Goal: Task Accomplishment & Management: Complete application form

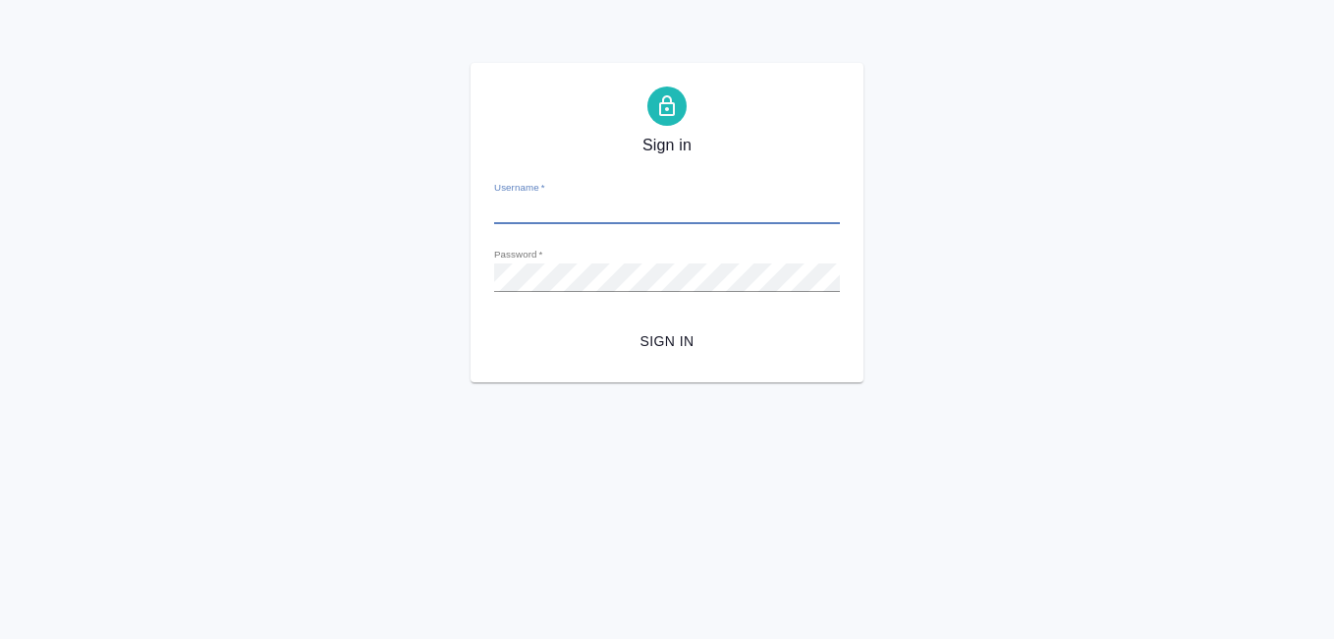
type input "[EMAIL_ADDRESS][DOMAIN_NAME]"
click at [662, 342] on span "Sign in" at bounding box center [667, 341] width 314 height 25
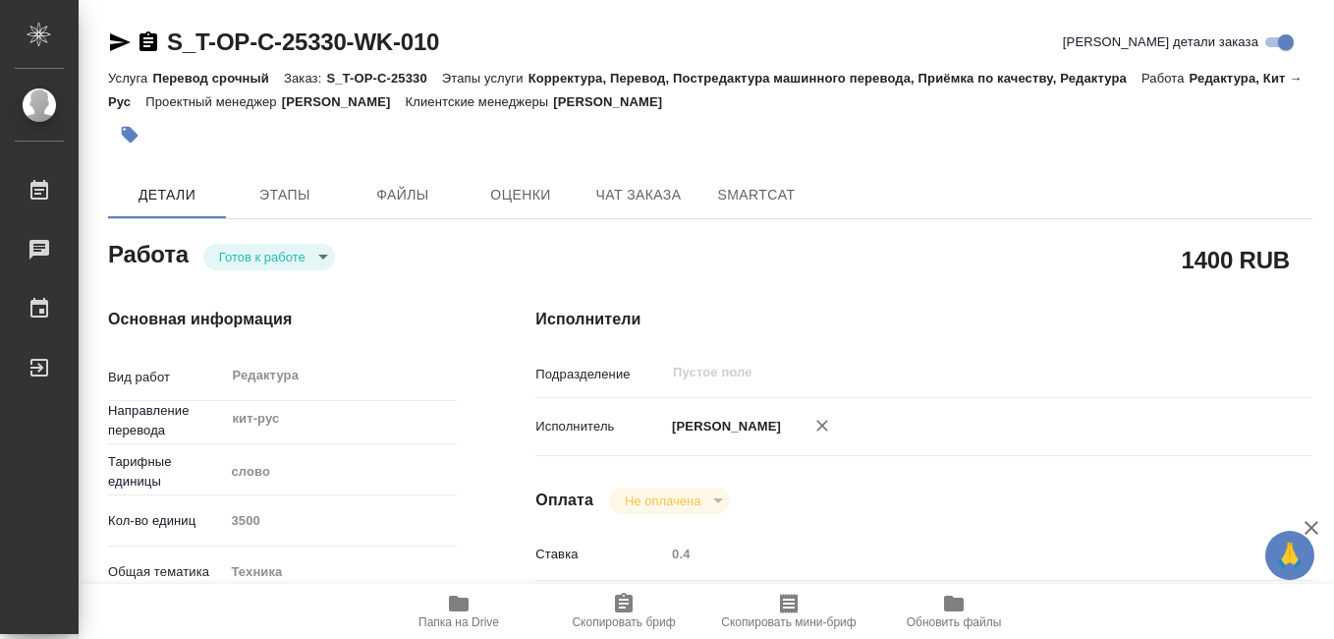
type textarea "x"
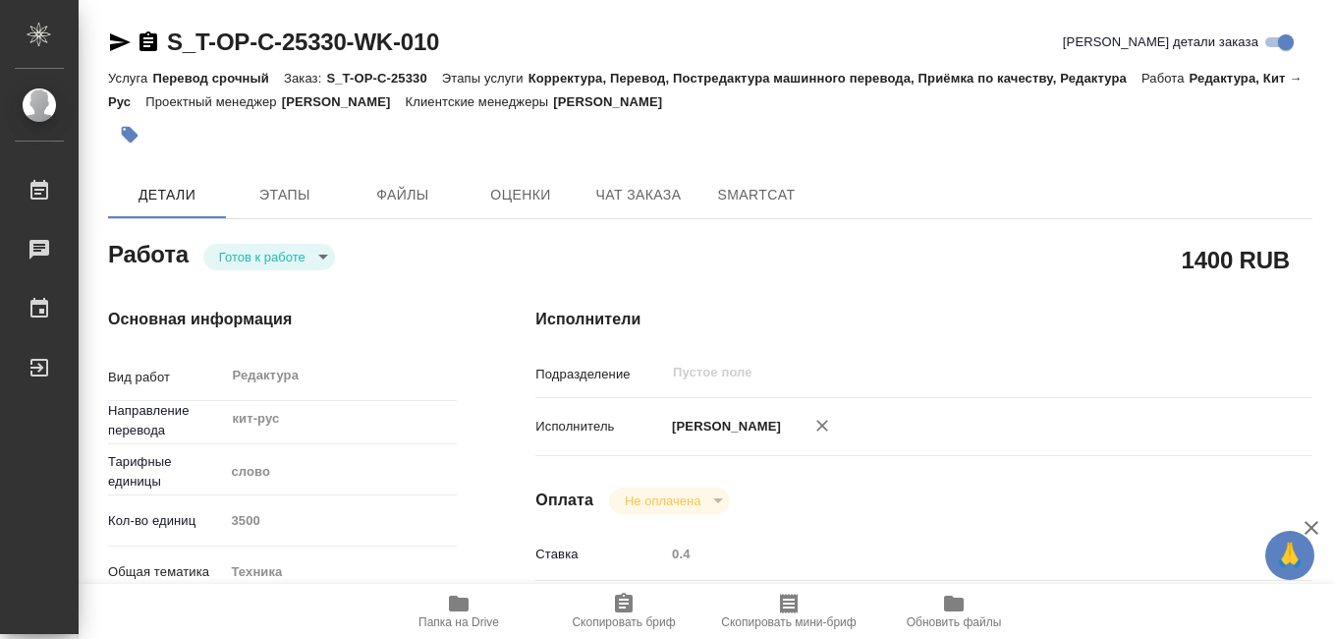
type textarea "x"
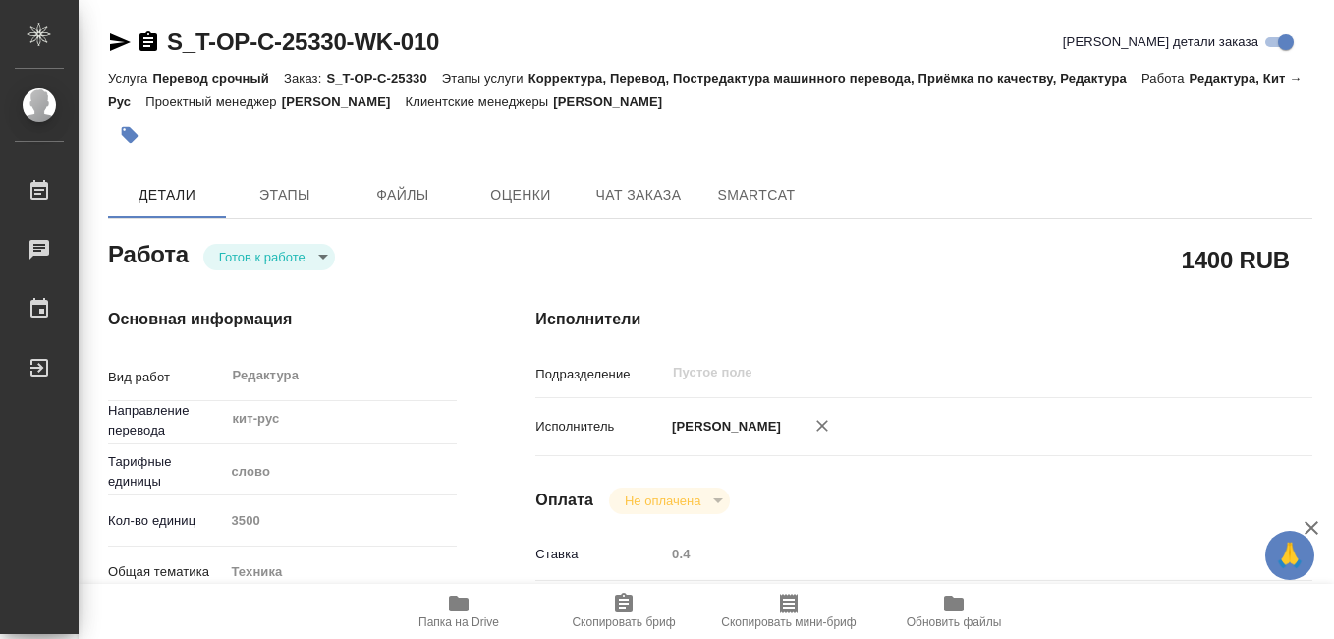
type textarea "x"
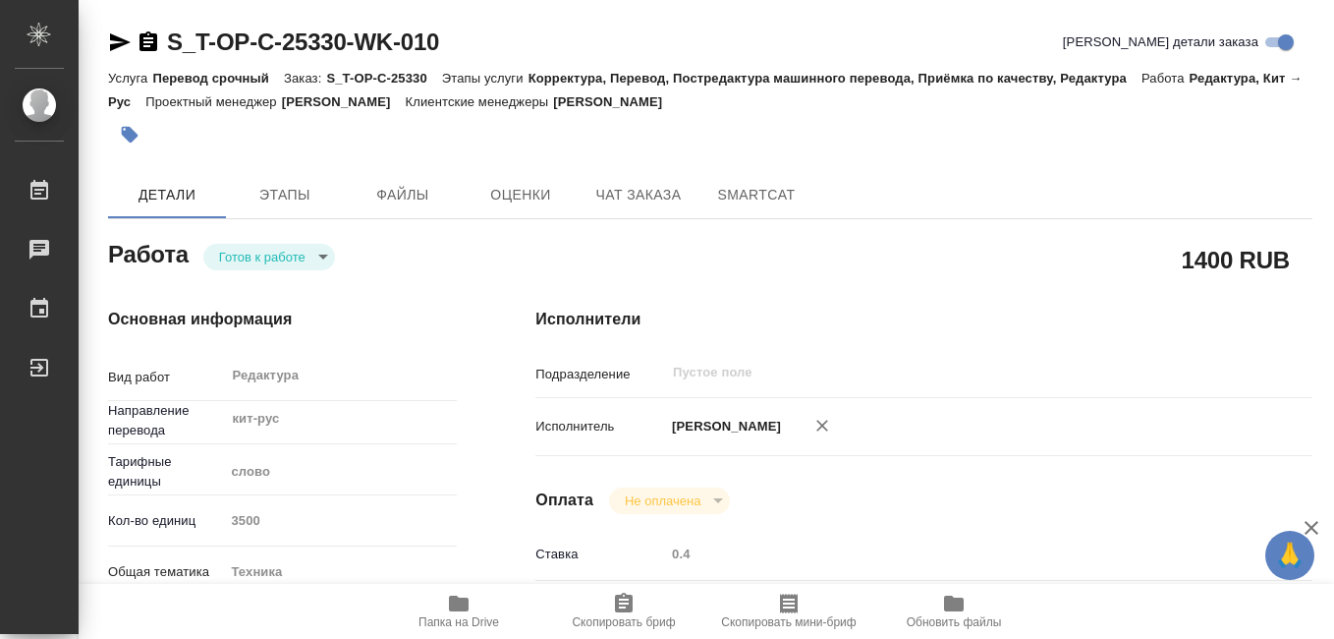
scroll to position [98, 0]
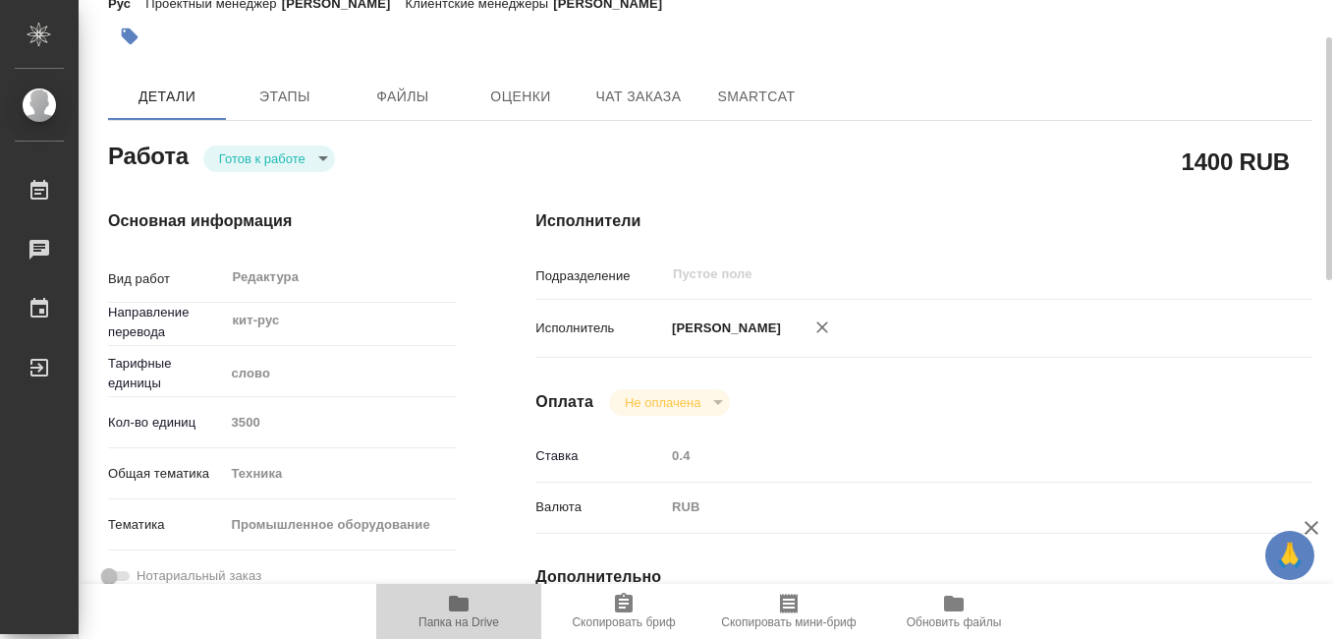
click at [470, 621] on span "Папка на Drive" at bounding box center [458, 622] width 81 height 14
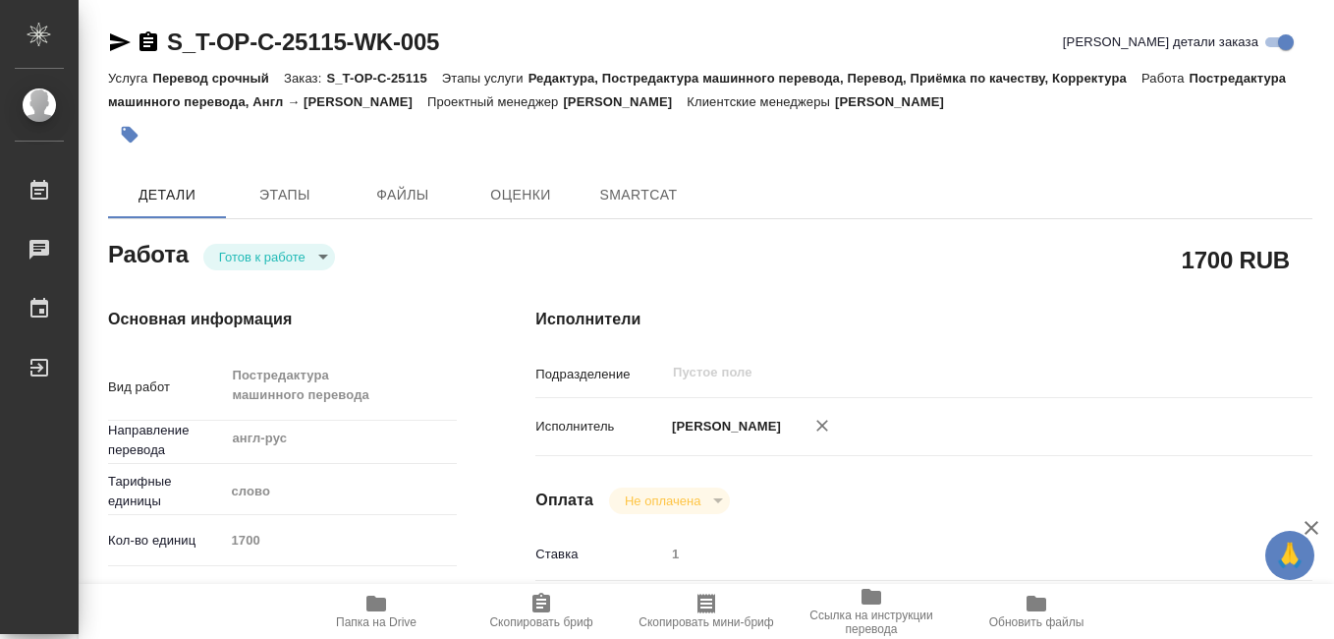
type textarea "x"
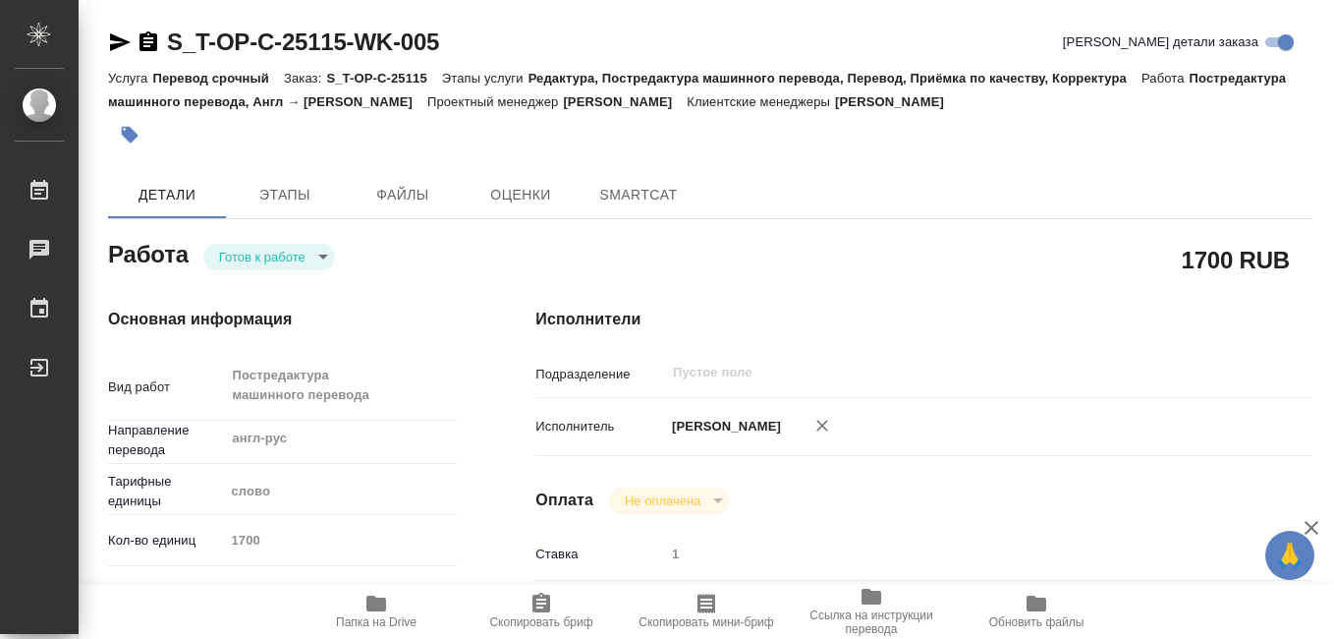
type textarea "x"
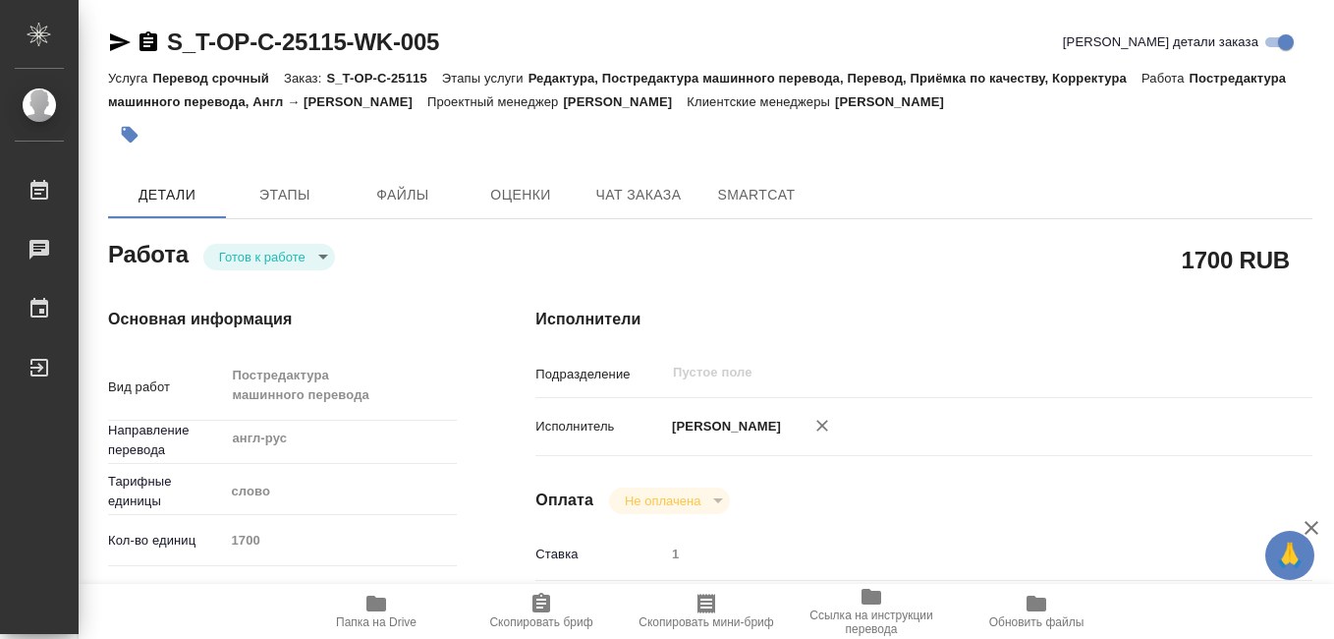
type textarea "x"
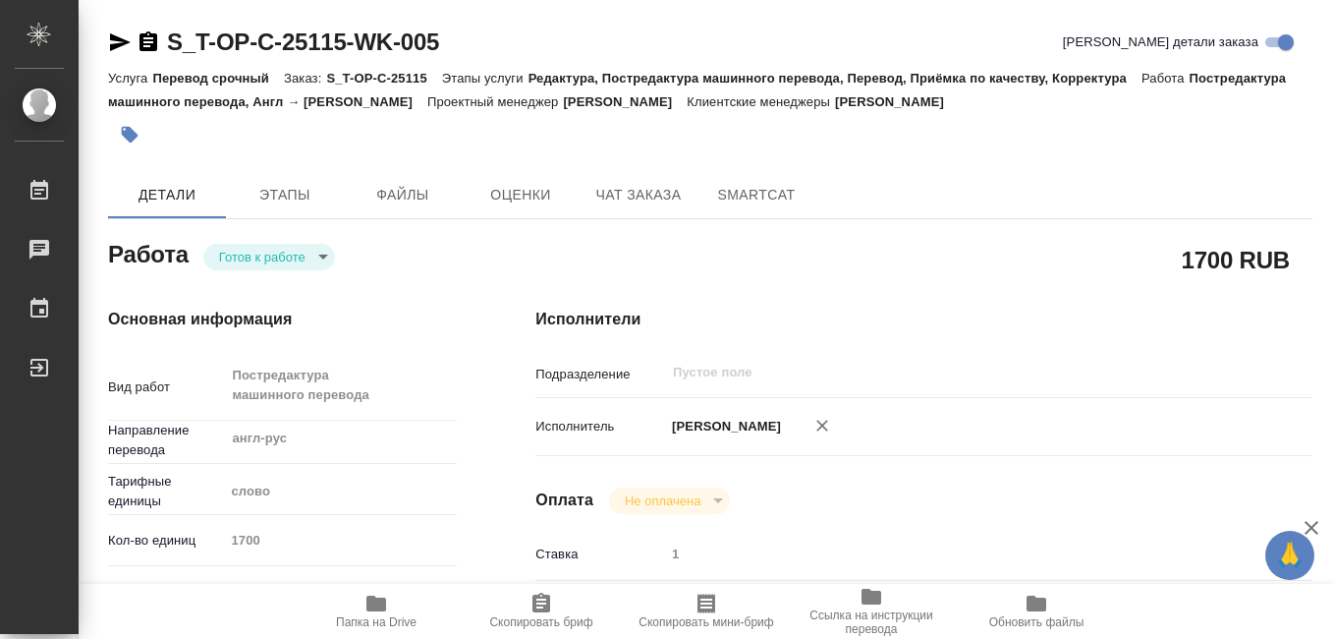
type textarea "x"
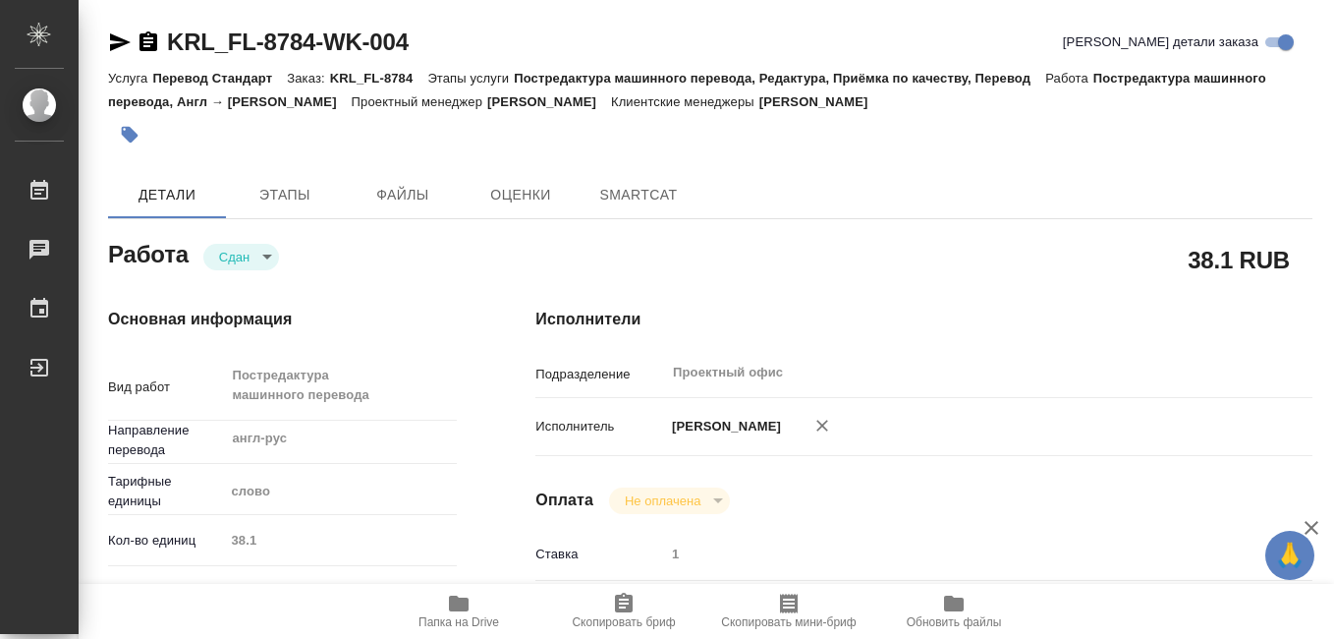
type textarea "x"
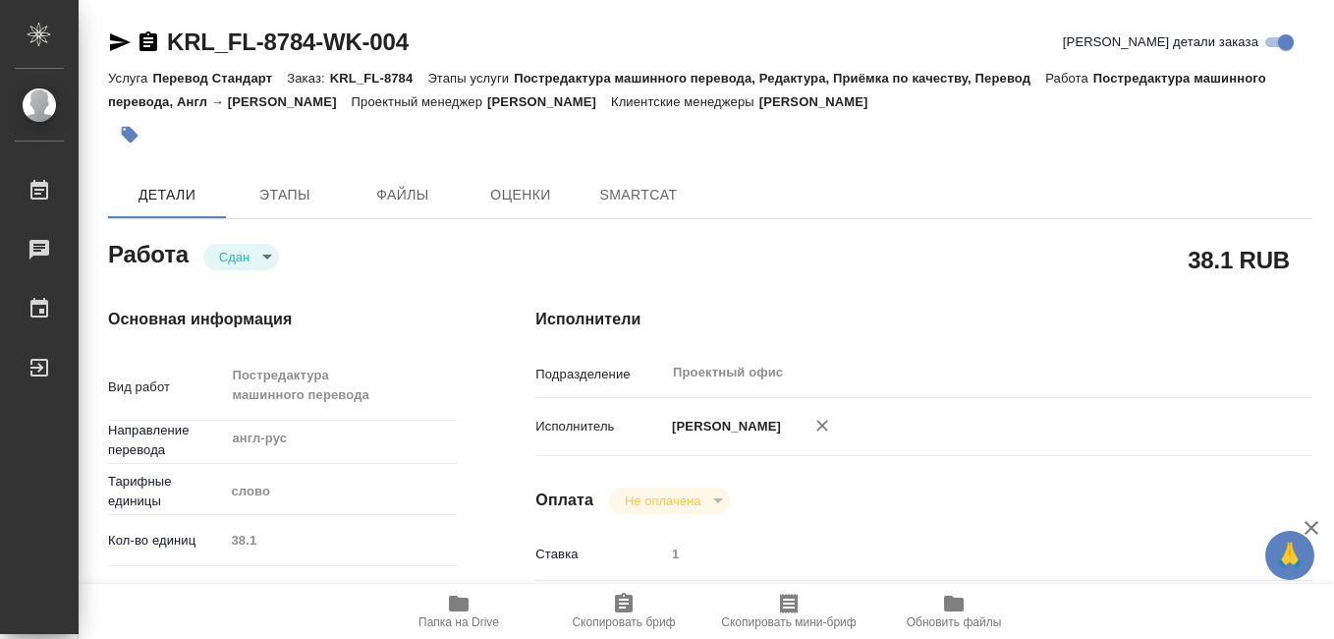
type textarea "x"
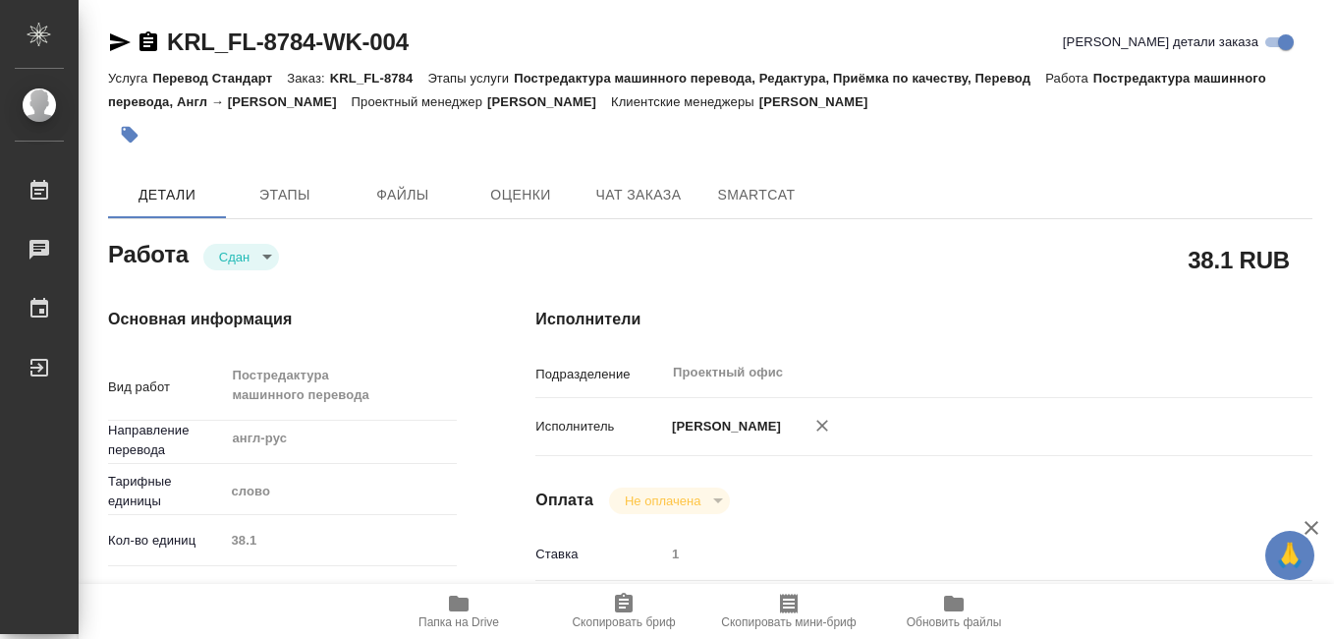
type textarea "x"
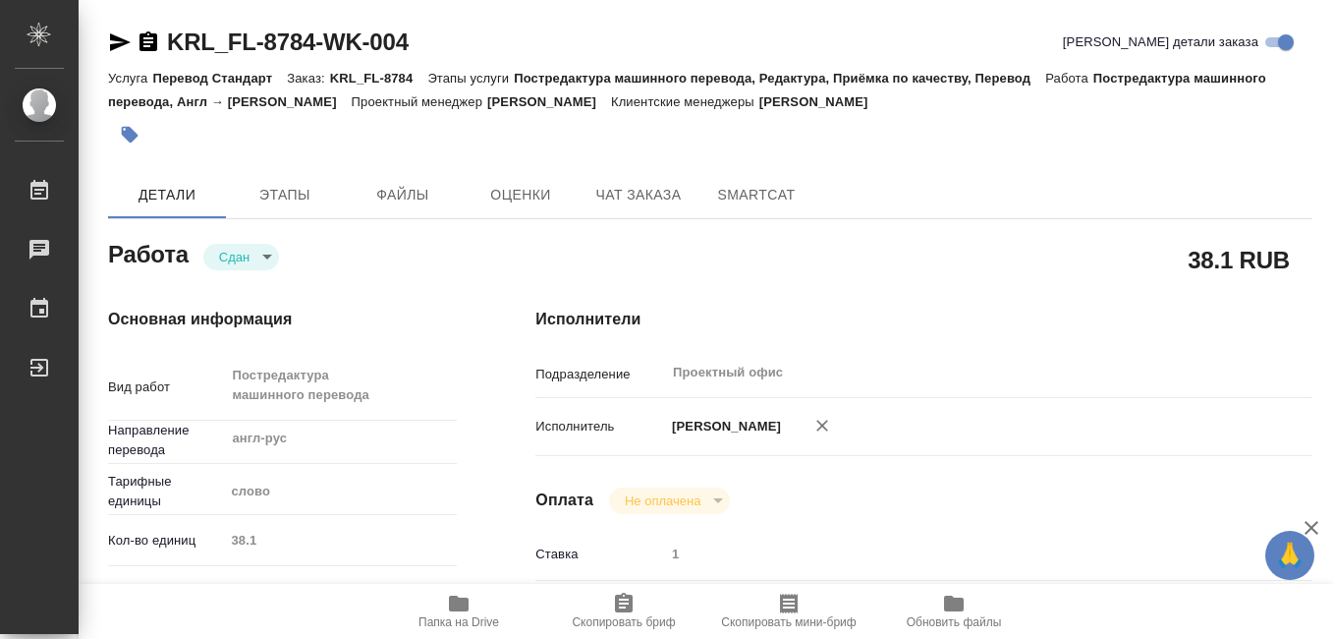
type textarea "x"
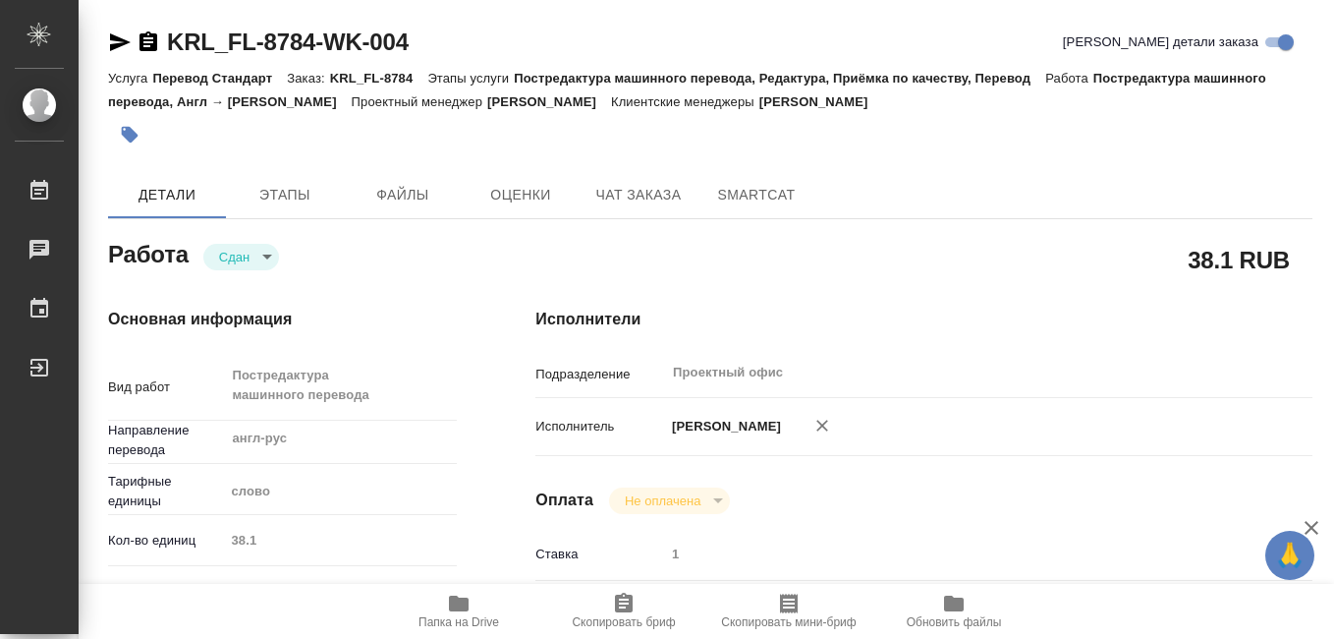
type textarea "x"
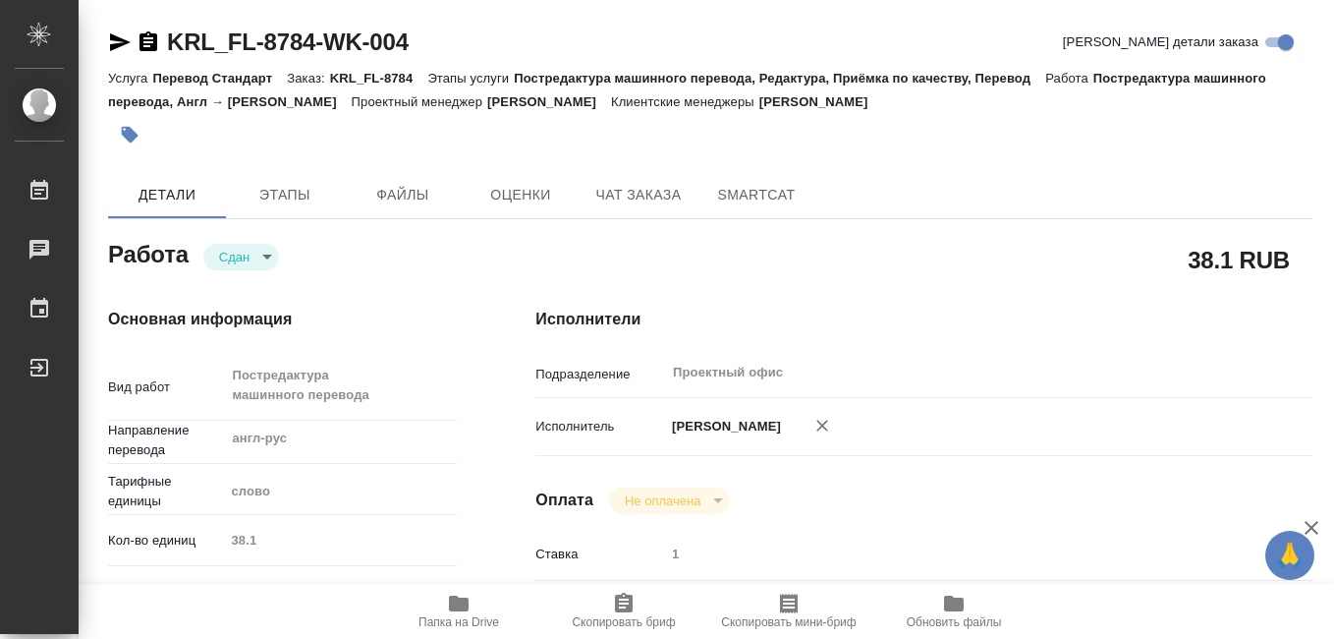
type textarea "x"
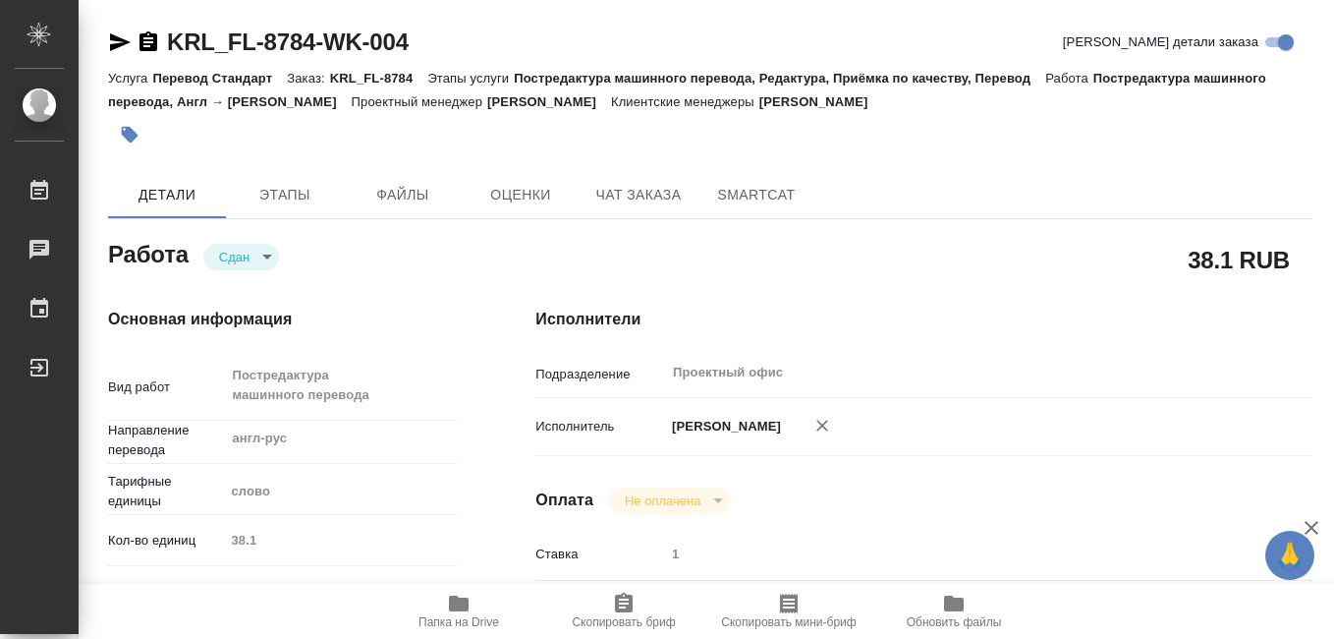
type textarea "x"
